Goal: Task Accomplishment & Management: Use online tool/utility

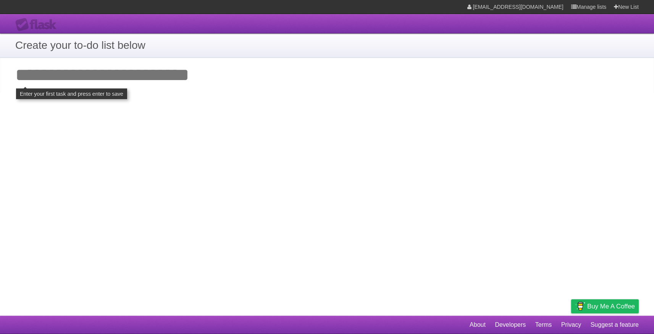
click at [33, 21] on div "Flask" at bounding box center [38, 25] width 46 height 14
click at [70, 80] on input "Add your first task" at bounding box center [327, 75] width 654 height 35
click at [578, 5] on link "Manage lists" at bounding box center [588, 7] width 35 height 14
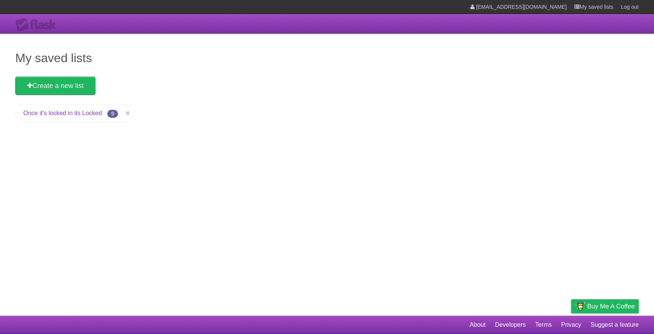
click at [102, 116] on link "Once it's locked in its Locked" at bounding box center [62, 113] width 79 height 6
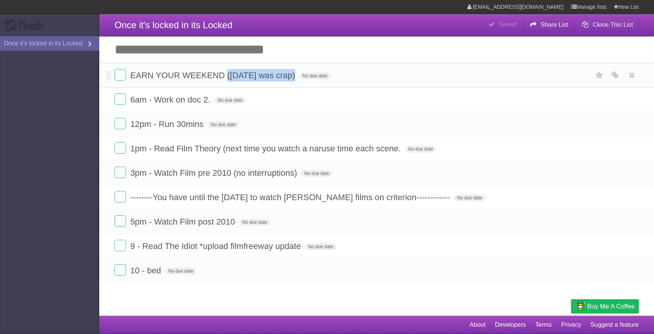
drag, startPoint x: 290, startPoint y: 79, endPoint x: 221, endPoint y: 78, distance: 68.7
click at [221, 78] on span "EARN YOUR WEEKEND ([DATE] was crap)" at bounding box center [213, 76] width 167 height 10
type input "**********"
